Goal: Transaction & Acquisition: Purchase product/service

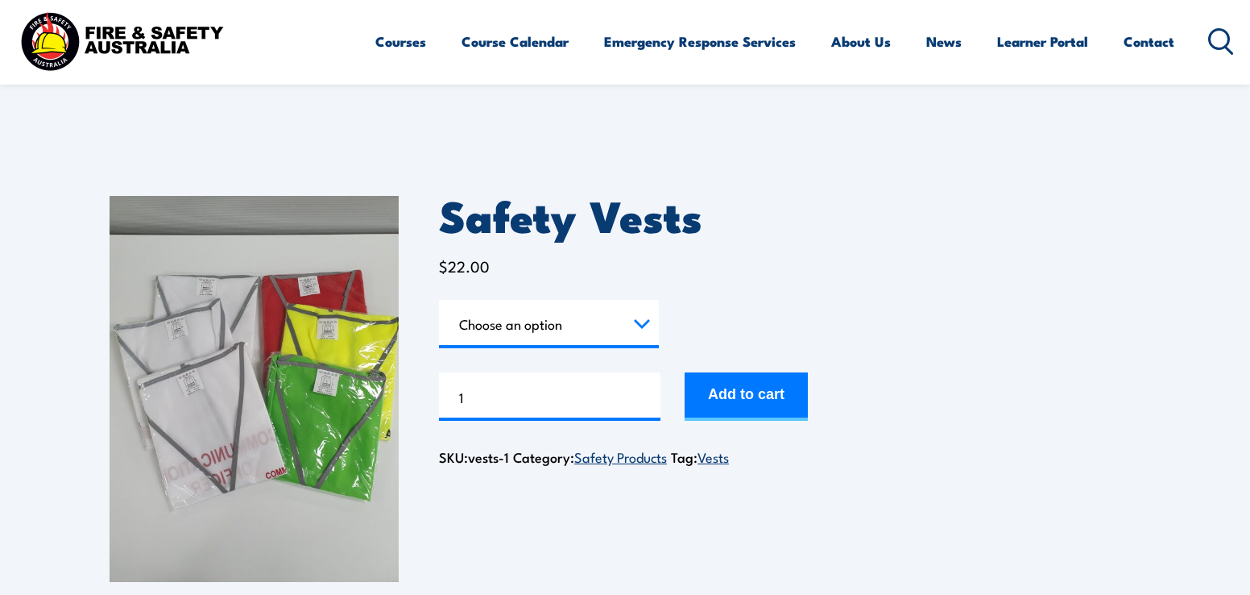
click at [641, 326] on select "Choose an option Chief Warden Deputy Chief Warden Warden Area Warden First Aid …" at bounding box center [549, 324] width 220 height 48
click at [439, 300] on select "Choose an option Chief Warden Deputy Chief Warden Warden Area Warden First Aid …" at bounding box center [549, 324] width 220 height 48
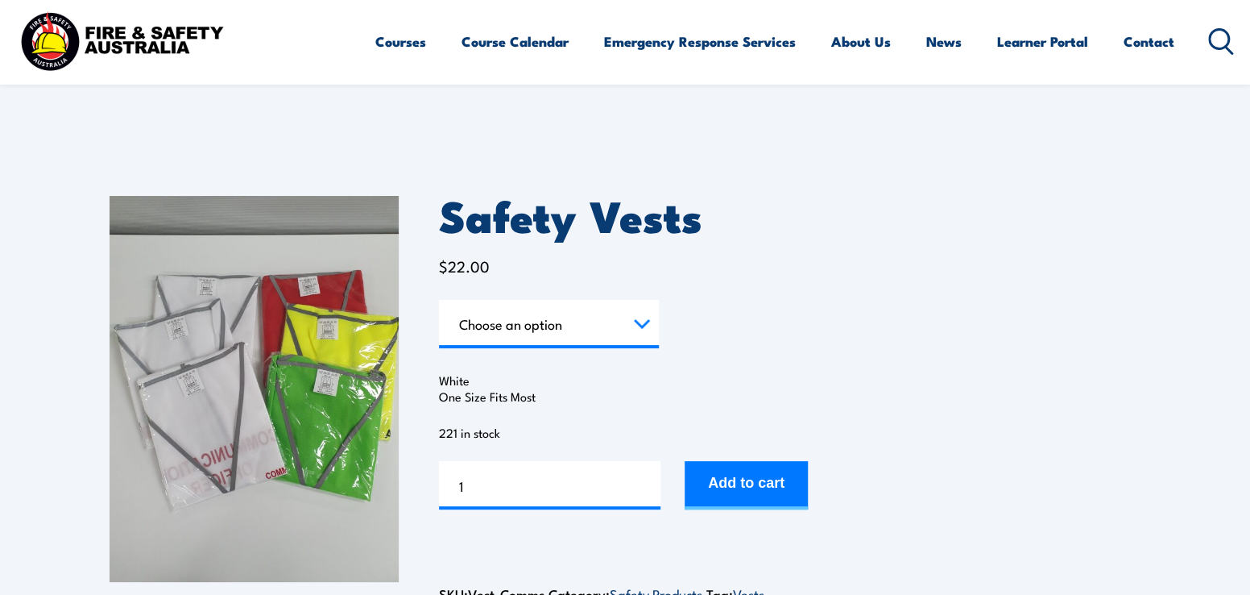
click at [644, 317] on select "Choose an option Chief Warden Deputy Chief Warden Warden Area Warden First Aid …" at bounding box center [549, 324] width 220 height 48
click at [439, 300] on select "Choose an option Chief Warden Deputy Chief Warden Warden Area Warden First Aid …" at bounding box center [549, 324] width 220 height 48
click at [637, 320] on select "Choose an option Chief Warden Deputy Chief Warden Warden Area Warden First Aid …" at bounding box center [549, 324] width 220 height 48
click at [439, 300] on select "Choose an option Chief Warden Deputy Chief Warden Warden Area Warden First Aid …" at bounding box center [549, 324] width 220 height 48
select select "Area Warden"
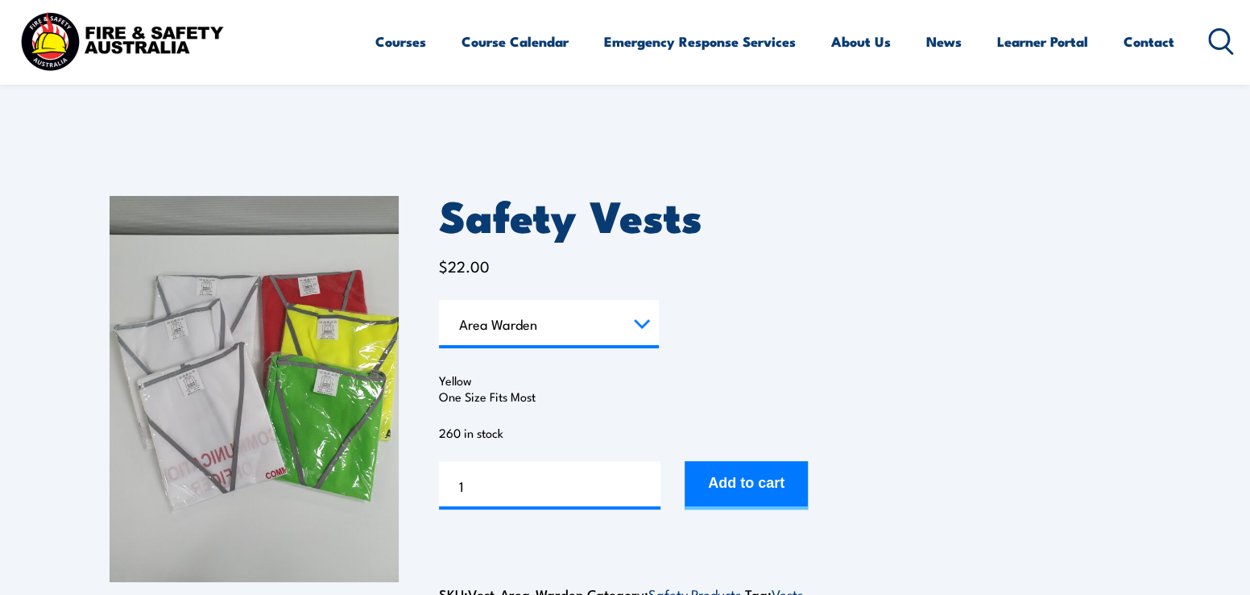
click at [278, 409] on img at bounding box center [254, 389] width 289 height 386
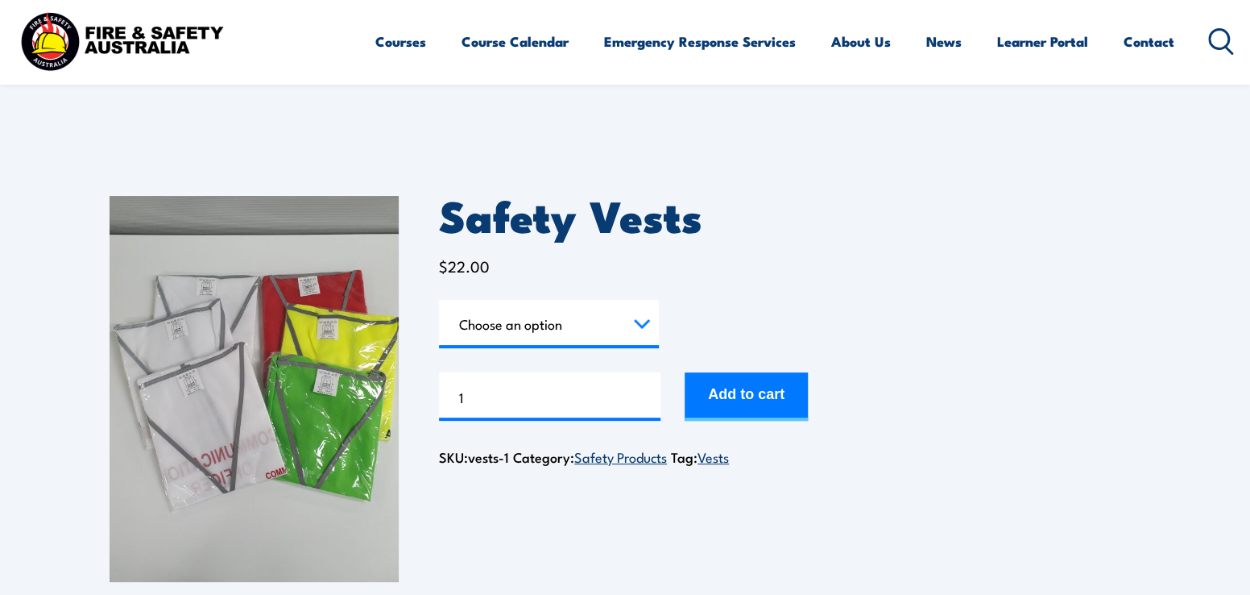
click at [1225, 35] on icon at bounding box center [1221, 41] width 26 height 27
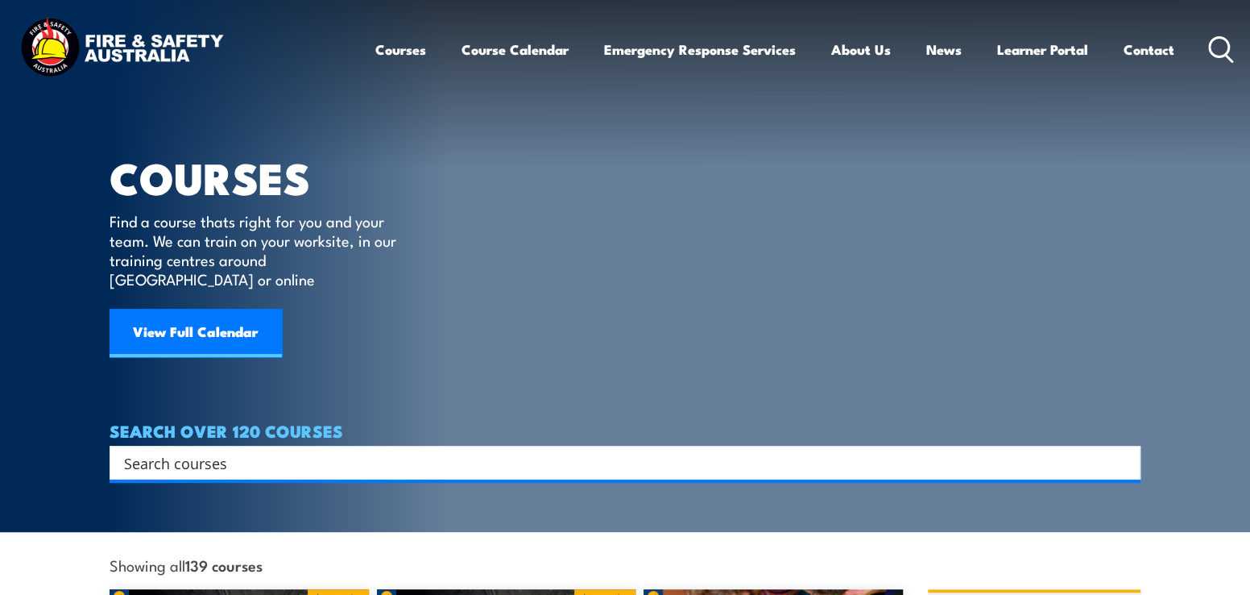
click at [1225, 42] on icon at bounding box center [1221, 49] width 26 height 27
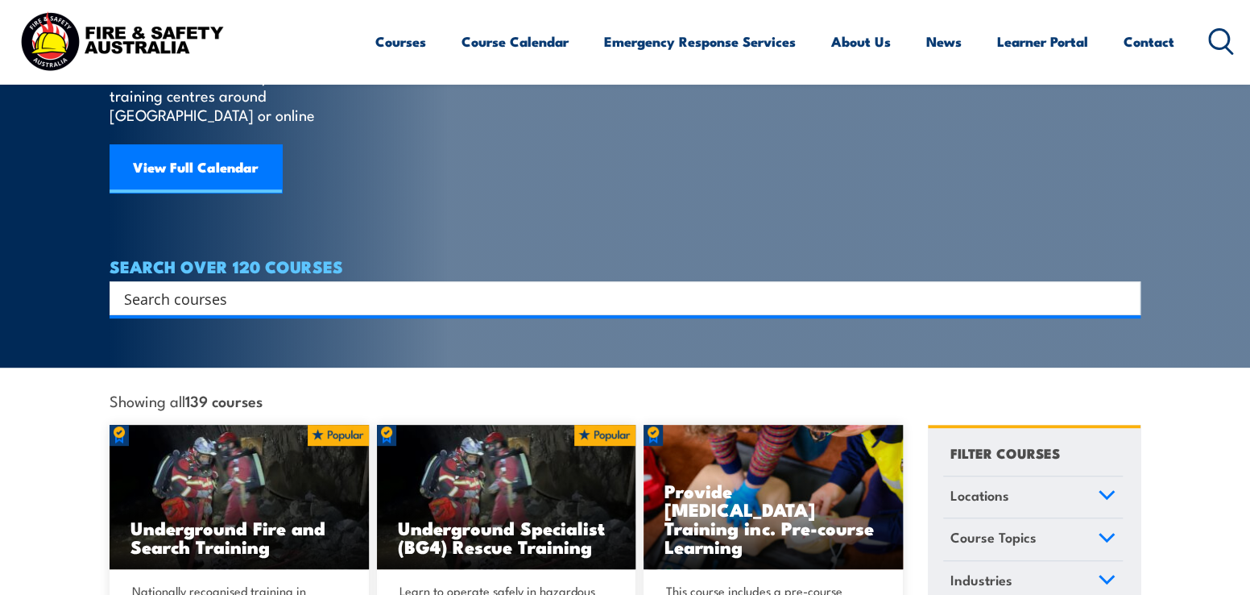
scroll to position [242, 0]
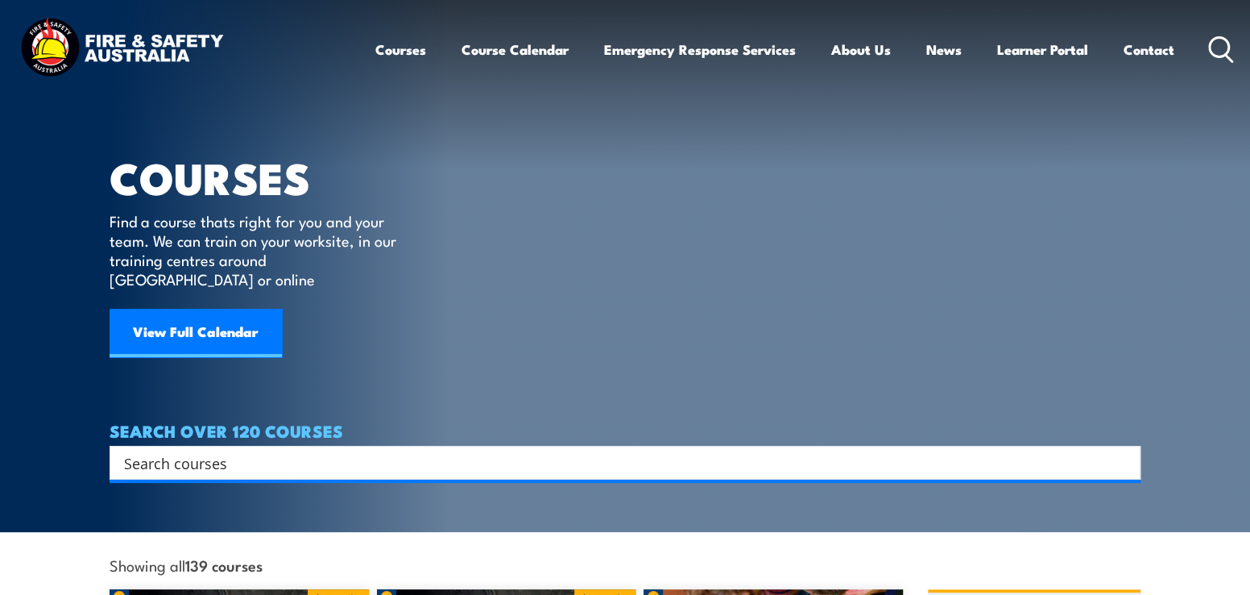
click at [145, 49] on img at bounding box center [121, 49] width 211 height 69
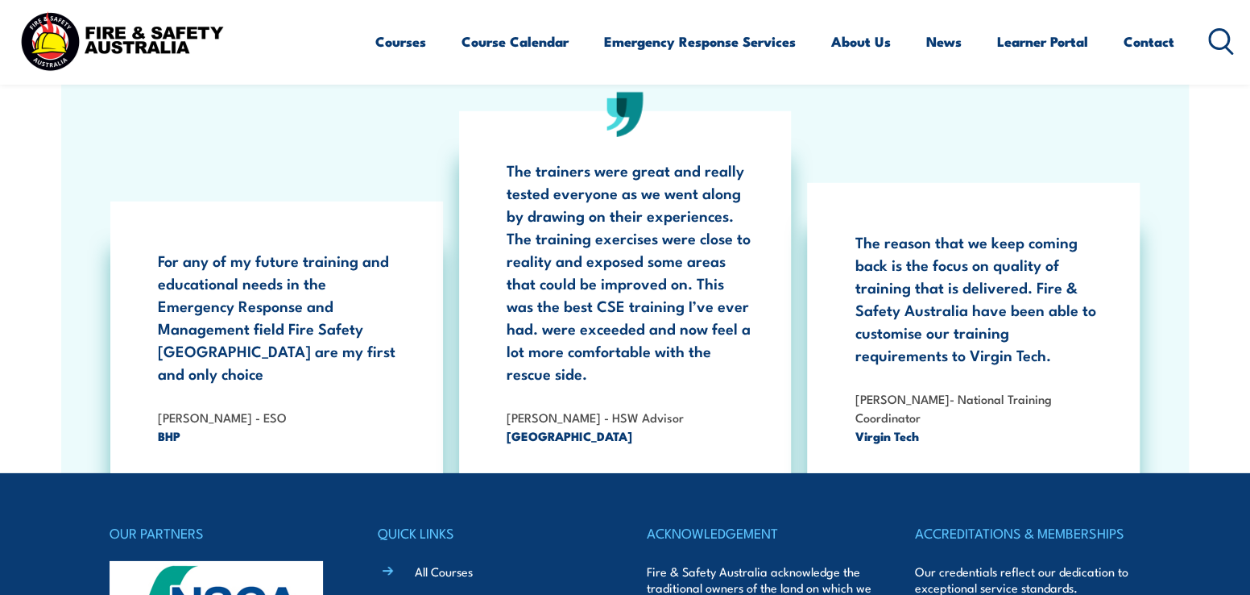
scroll to position [2900, 0]
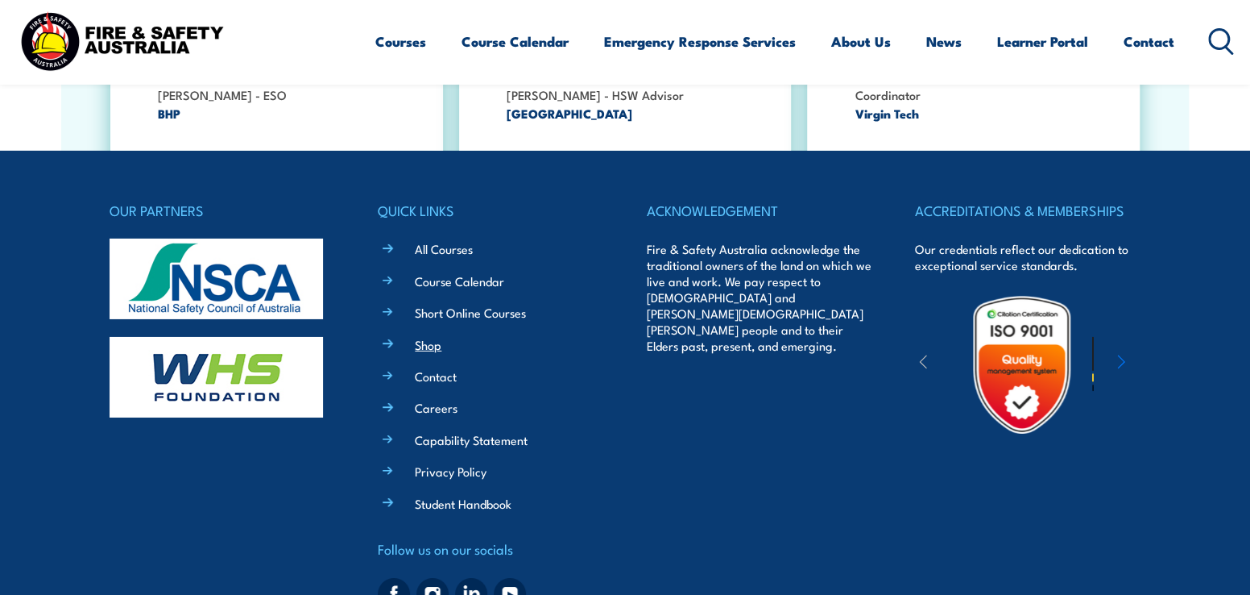
click at [425, 336] on link "Shop" at bounding box center [428, 344] width 27 height 17
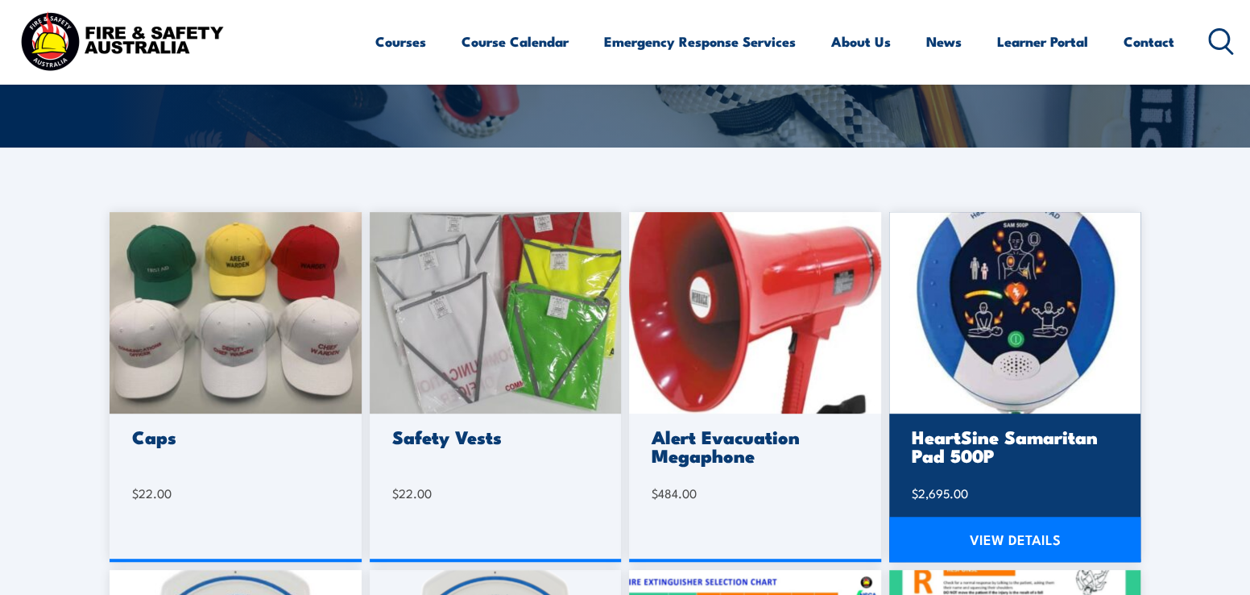
scroll to position [403, 0]
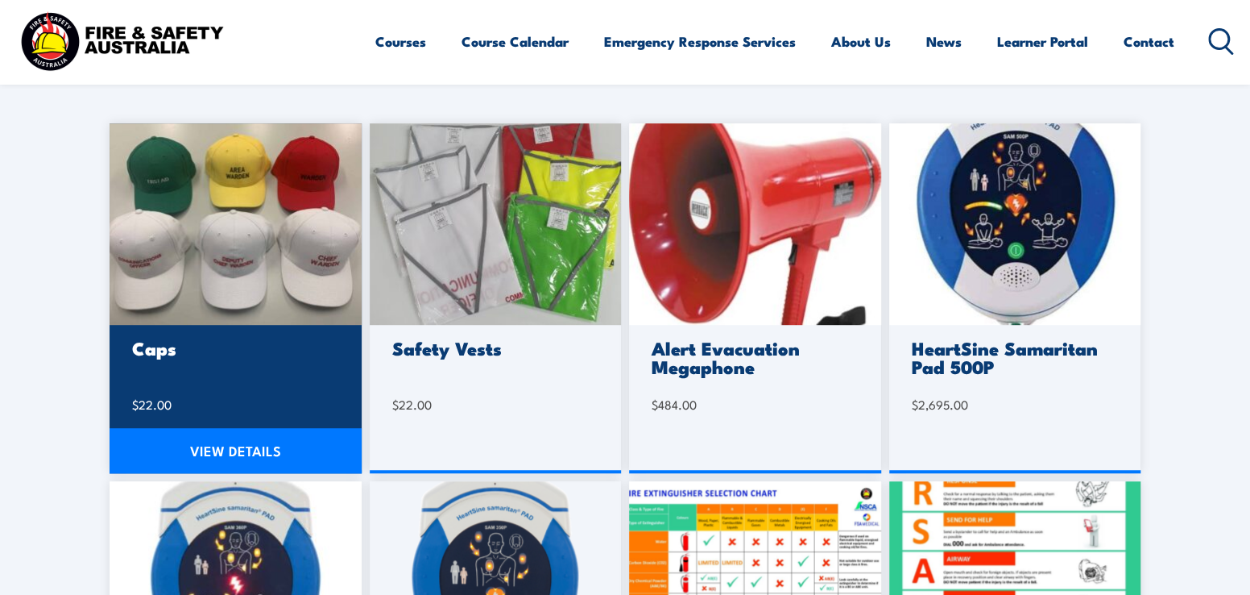
click at [211, 252] on img at bounding box center [236, 223] width 252 height 201
